Goal: Transaction & Acquisition: Purchase product/service

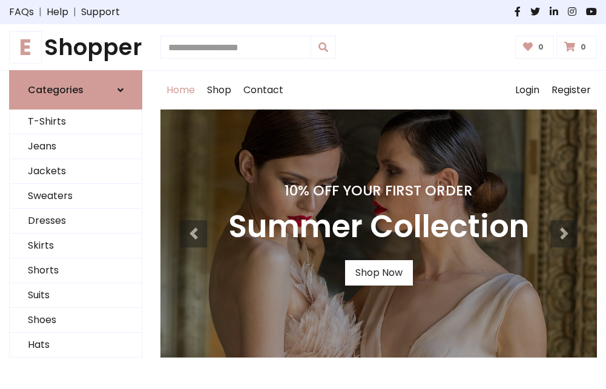
click at [303, 194] on h4 "10% Off Your First Order" at bounding box center [378, 190] width 301 height 17
click at [378, 273] on link "Shop Now" at bounding box center [379, 272] width 68 height 25
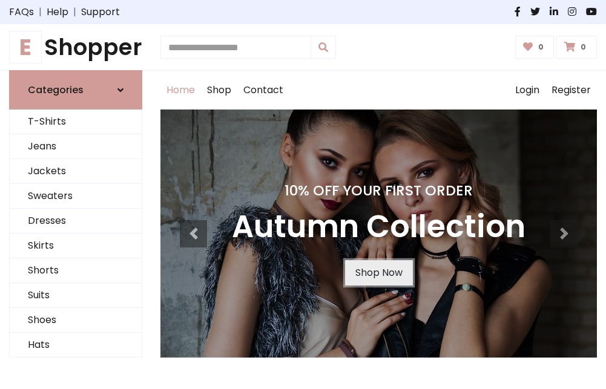
click at [378, 273] on link "Shop Now" at bounding box center [379, 272] width 68 height 25
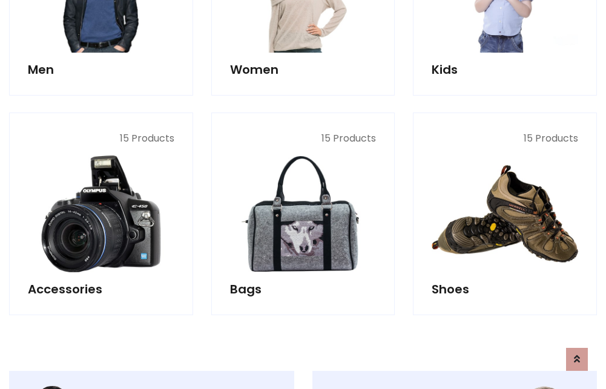
scroll to position [1207, 0]
